Goal: Check status

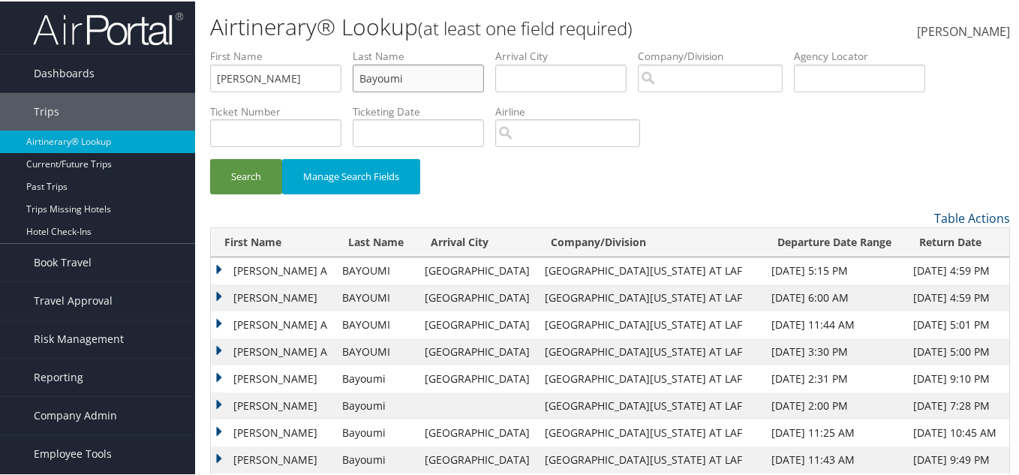
click at [459, 84] on input "Bayoumi" at bounding box center [418, 77] width 131 height 28
drag, startPoint x: 438, startPoint y: 83, endPoint x: 321, endPoint y: 94, distance: 117.6
click at [321, 47] on ul "First Name Magdy Last Name Bayoumi Departure City Arrival City Company/Division…" at bounding box center [610, 47] width 800 height 0
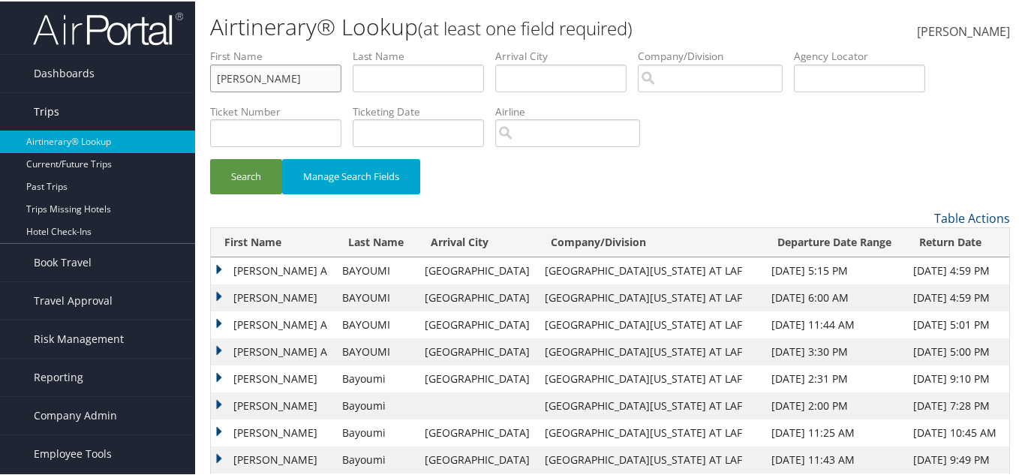
drag, startPoint x: 263, startPoint y: 79, endPoint x: 155, endPoint y: 100, distance: 110.0
click at [155, 100] on div "Dashboards AirPortal 360™ (Manager) AirPortal 360™ (Agent) My Travel Dashboard …" at bounding box center [512, 276] width 1025 height 552
